Goal: Information Seeking & Learning: Find specific page/section

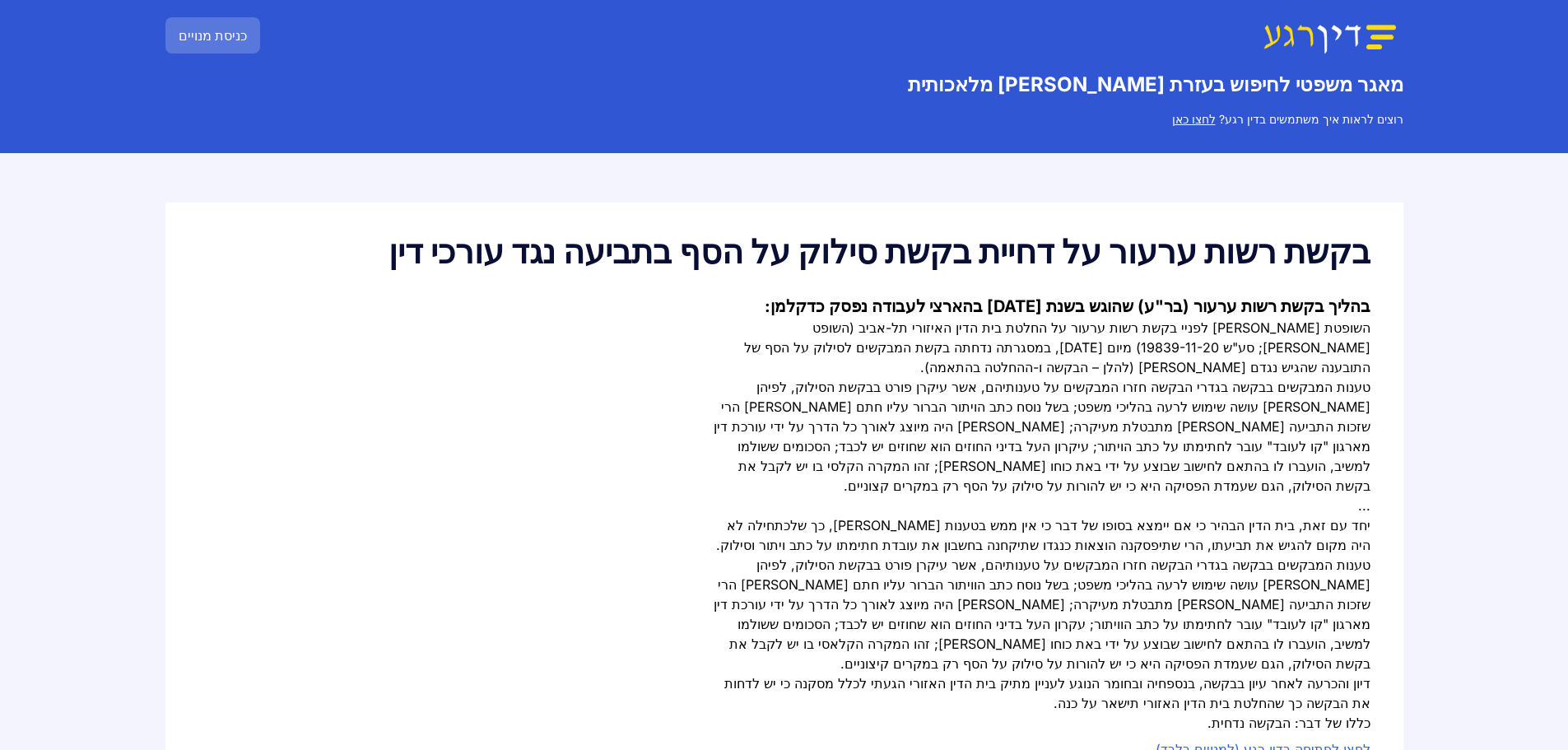
click at [1288, 46] on img at bounding box center [1330, 35] width 147 height 38
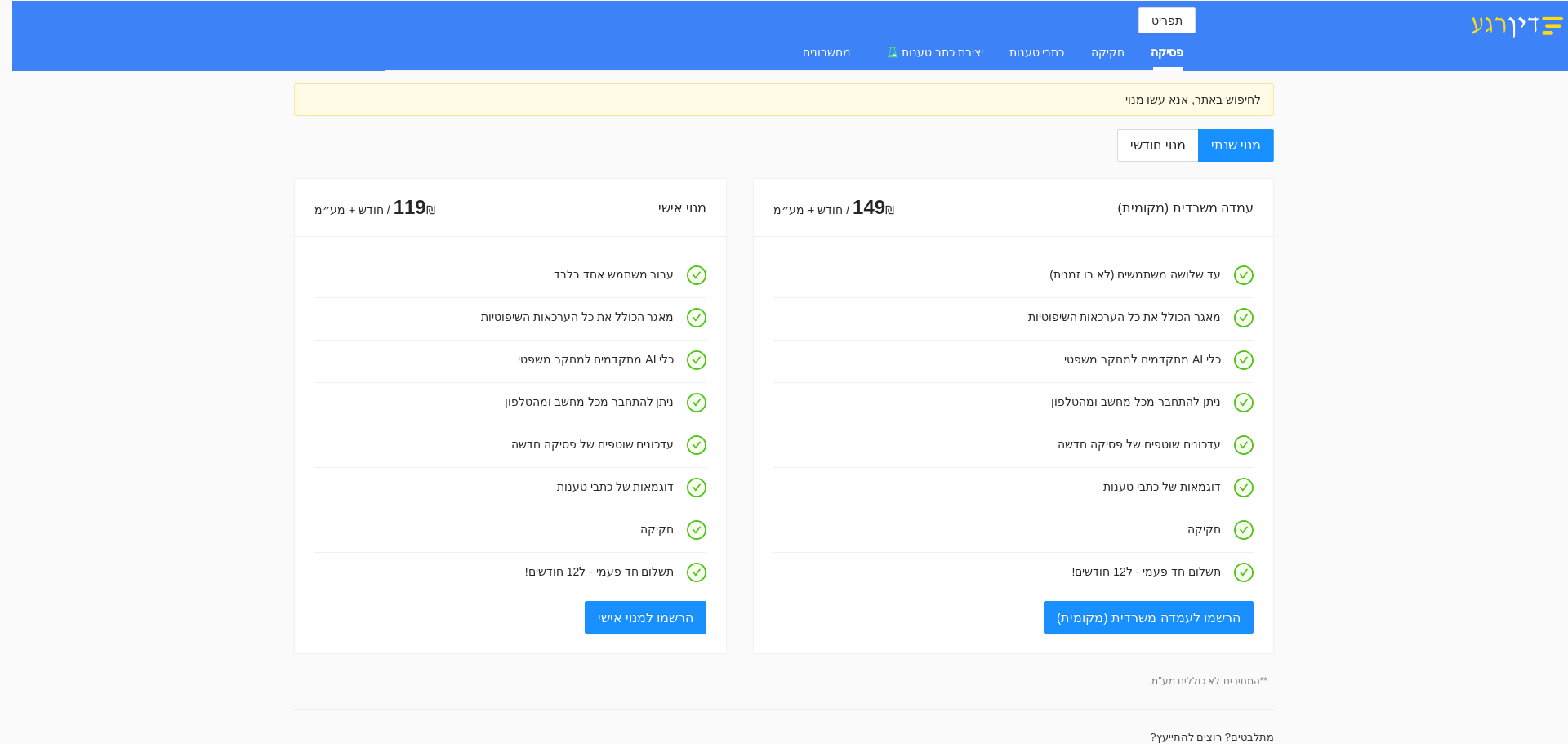
click at [1164, 104] on div "לחיפוש באתר, אנא עשו מנוי" at bounding box center [783, 100] width 954 height 18
click at [1164, 57] on div "פסיקה" at bounding box center [1166, 52] width 32 height 18
